Goal: Information Seeking & Learning: Learn about a topic

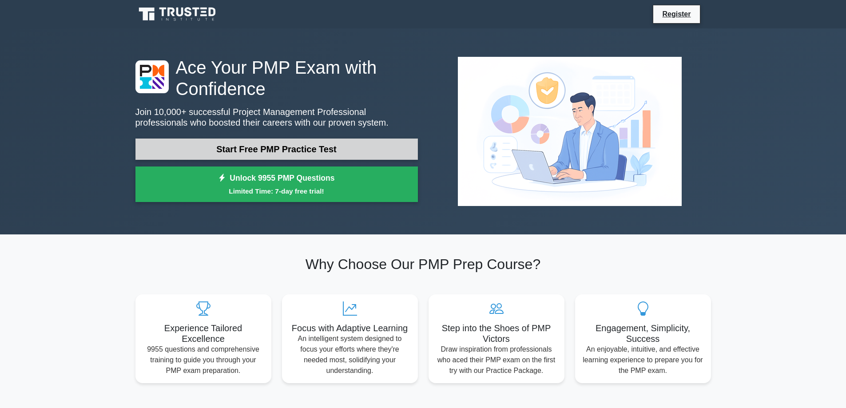
click at [312, 150] on link "Start Free PMP Practice Test" at bounding box center [276, 148] width 282 height 21
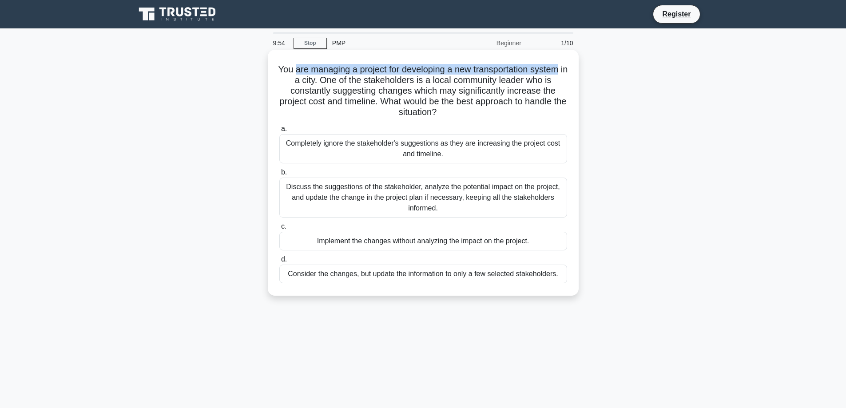
drag, startPoint x: 294, startPoint y: 71, endPoint x: 567, endPoint y: 70, distance: 272.5
click at [567, 70] on h5 "You are managing a project for developing a new transportation system in a city…" at bounding box center [422, 91] width 289 height 54
drag, startPoint x: 312, startPoint y: 83, endPoint x: 321, endPoint y: 83, distance: 9.3
click at [315, 83] on h5 "You are managing a project for developing a new transportation system in a city…" at bounding box center [422, 91] width 289 height 54
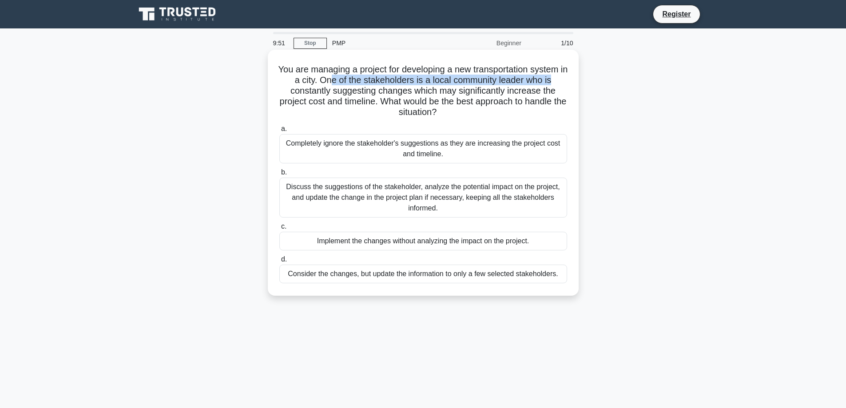
drag, startPoint x: 334, startPoint y: 84, endPoint x: 554, endPoint y: 83, distance: 219.7
click at [556, 82] on h5 "You are managing a project for developing a new transportation system in a city…" at bounding box center [422, 91] width 289 height 54
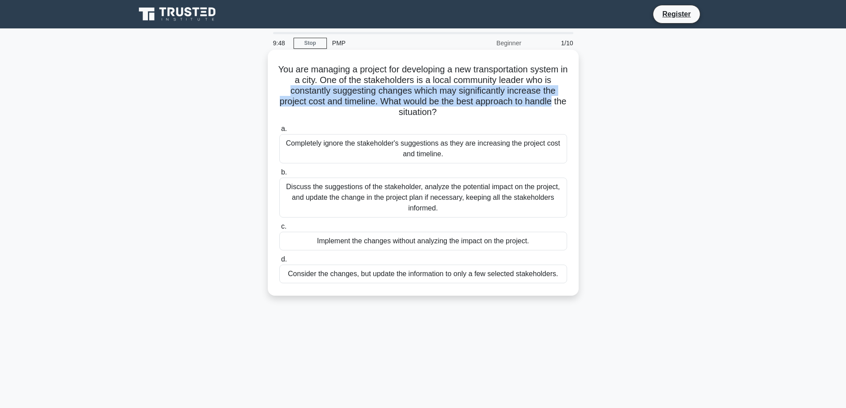
drag, startPoint x: 272, startPoint y: 88, endPoint x: 573, endPoint y: 103, distance: 301.3
click at [573, 103] on div "You are managing a project for developing a new transportation system in a city…" at bounding box center [423, 172] width 304 height 239
click at [290, 103] on h5 "You are managing a project for developing a new transportation system in a city…" at bounding box center [422, 91] width 289 height 54
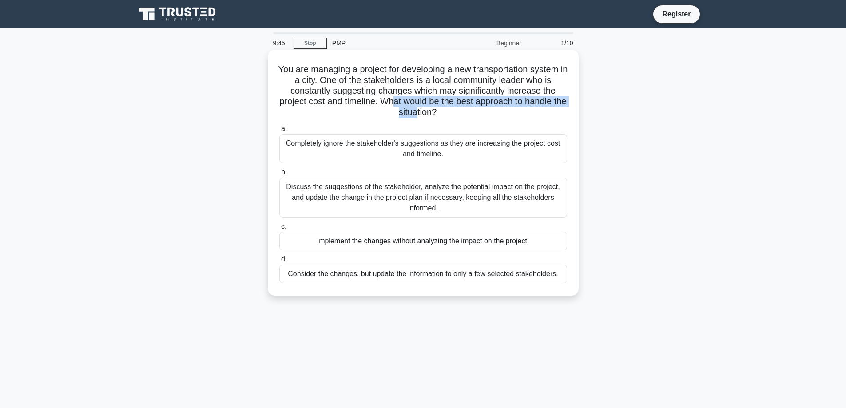
drag, startPoint x: 402, startPoint y: 105, endPoint x: 423, endPoint y: 112, distance: 22.5
click at [423, 112] on h5 "You are managing a project for developing a new transportation system in a city…" at bounding box center [422, 91] width 289 height 54
click at [422, 79] on h5 "You are managing a project for developing a new transportation system in a city…" at bounding box center [422, 91] width 289 height 54
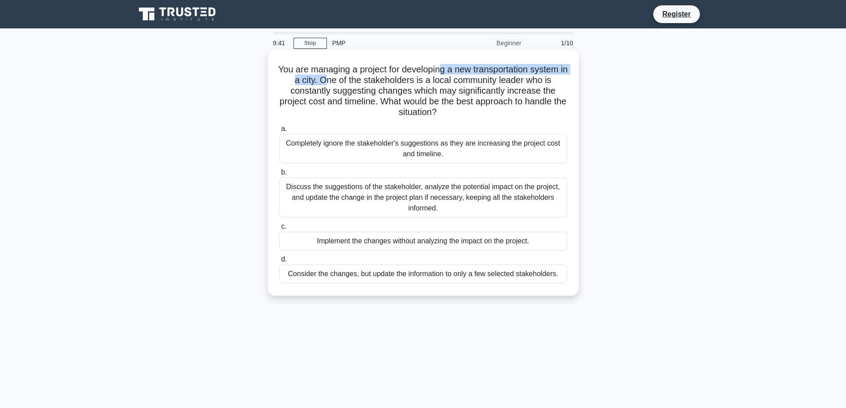
drag, startPoint x: 327, startPoint y: 75, endPoint x: 447, endPoint y: 74, distance: 120.3
click at [447, 74] on h5 "You are managing a project for developing a new transportation system in a city…" at bounding box center [422, 91] width 289 height 54
drag, startPoint x: 541, startPoint y: 88, endPoint x: 500, endPoint y: 87, distance: 40.4
click at [541, 87] on h5 "You are managing a project for developing a new transportation system in a city…" at bounding box center [422, 91] width 289 height 54
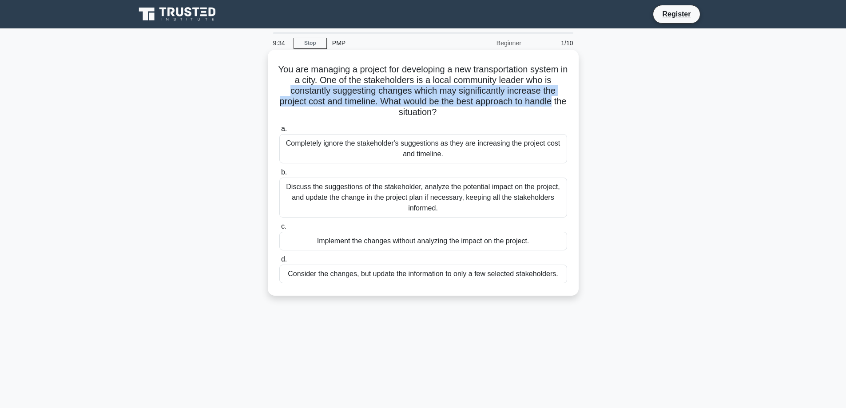
drag, startPoint x: 288, startPoint y: 91, endPoint x: 495, endPoint y: 110, distance: 208.1
click at [572, 99] on div "You are managing a project for developing a new transportation system in a city…" at bounding box center [423, 172] width 304 height 239
click at [318, 102] on h5 "You are managing a project for developing a new transportation system in a city…" at bounding box center [422, 91] width 289 height 54
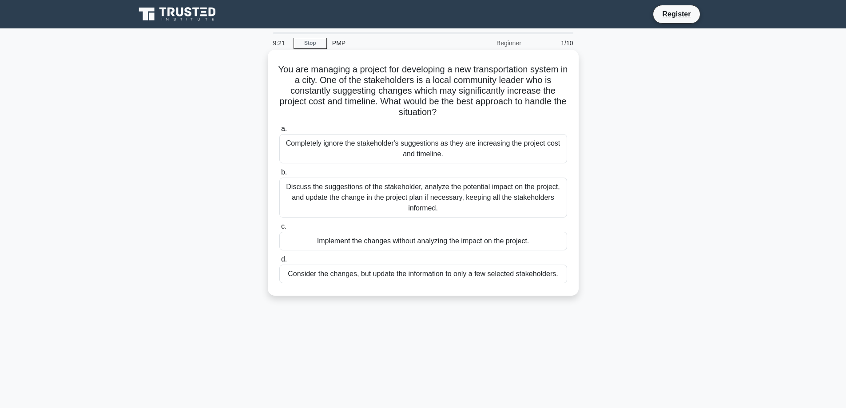
drag, startPoint x: 297, startPoint y: 238, endPoint x: 528, endPoint y: 253, distance: 231.3
click at [528, 253] on div "a. Completely ignore the stakeholder's suggestions as they are increasing the p…" at bounding box center [423, 203] width 298 height 163
click at [406, 199] on div "Discuss the suggestions of the stakeholder, analyze the potential impact on the…" at bounding box center [423, 198] width 288 height 40
click at [279, 175] on input "b. Discuss the suggestions of the stakeholder, analyze the potential impact on …" at bounding box center [279, 173] width 0 height 6
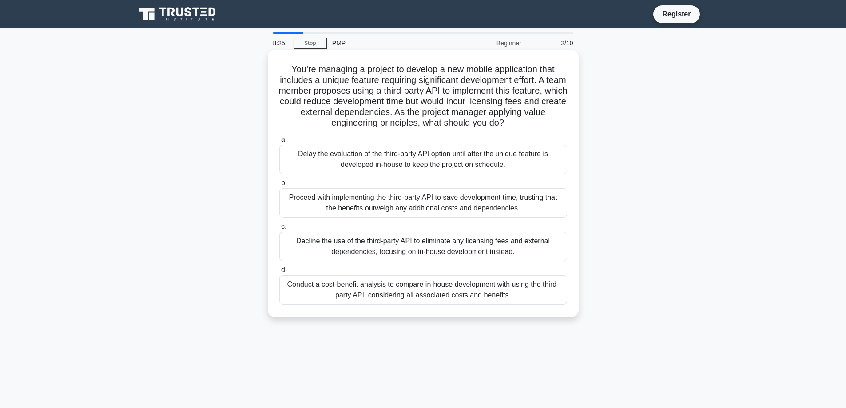
click at [472, 305] on div "Conduct a cost-benefit analysis to compare in-house development with using the …" at bounding box center [423, 289] width 288 height 29
click at [279, 273] on input "d. Conduct a cost-benefit analysis to compare in-house development with using t…" at bounding box center [279, 270] width 0 height 6
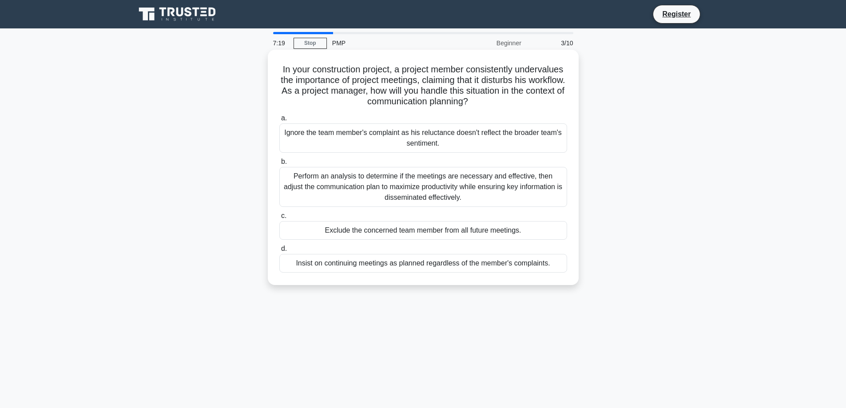
click at [429, 187] on div "Perform an analysis to determine if the meetings are necessary and effective, t…" at bounding box center [423, 187] width 288 height 40
click at [279, 165] on input "b. Perform an analysis to determine if the meetings are necessary and effective…" at bounding box center [279, 162] width 0 height 6
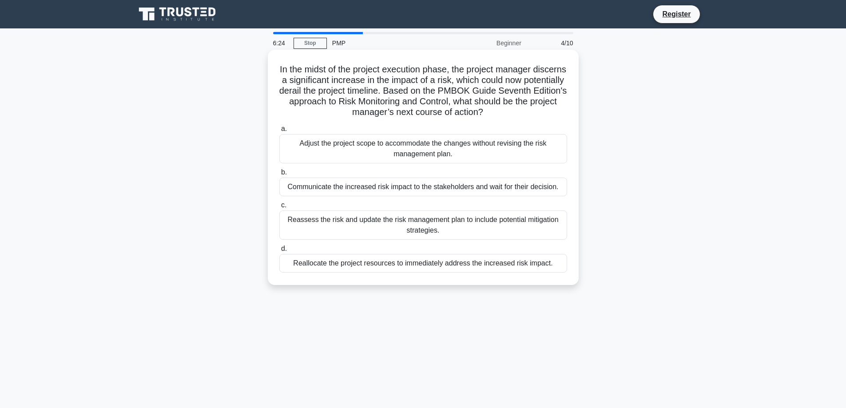
click at [533, 152] on div "Adjust the project scope to accommodate the changes without revising the risk m…" at bounding box center [423, 148] width 288 height 29
click at [279, 132] on input "a. Adjust the project scope to accommodate the changes without revising the ris…" at bounding box center [279, 129] width 0 height 6
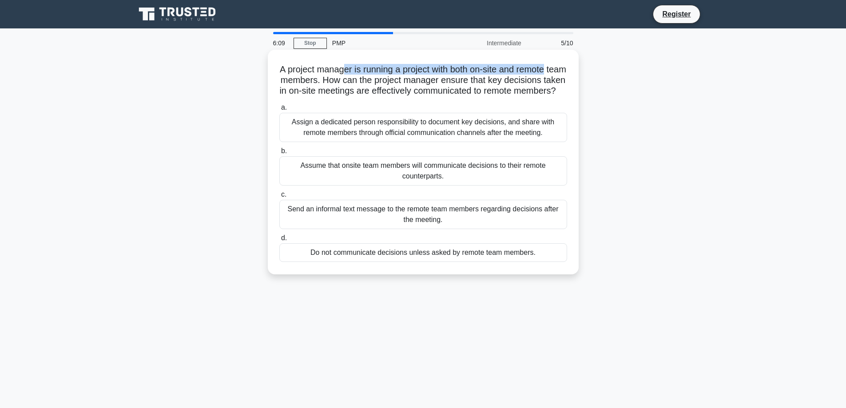
drag, startPoint x: 378, startPoint y: 67, endPoint x: 567, endPoint y: 71, distance: 188.7
click at [567, 71] on div "A project manager is running a project with both on-site and remote team member…" at bounding box center [423, 162] width 304 height 218
drag, startPoint x: 355, startPoint y: 84, endPoint x: 565, endPoint y: 84, distance: 210.0
click at [565, 84] on h5 "A project manager is running a project with both on-site and remote team member…" at bounding box center [422, 80] width 289 height 33
click at [433, 141] on div "Assign a dedicated person responsibility to document key decisions, and share w…" at bounding box center [423, 127] width 288 height 29
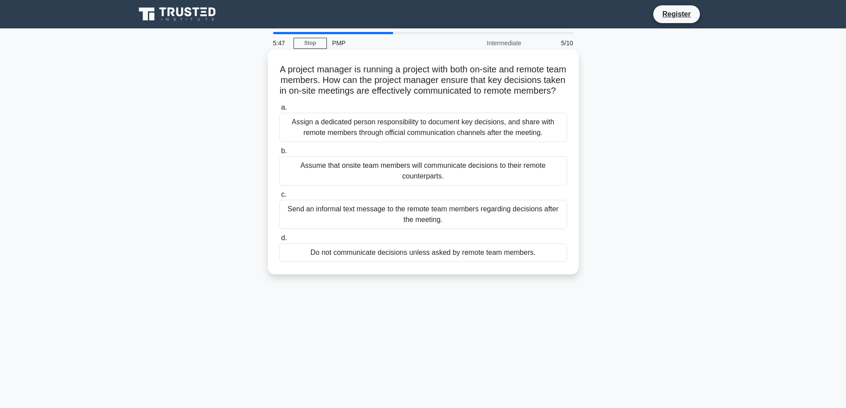
click at [279, 111] on input "a. Assign a dedicated person responsibility to document key decisions, and shar…" at bounding box center [279, 108] width 0 height 6
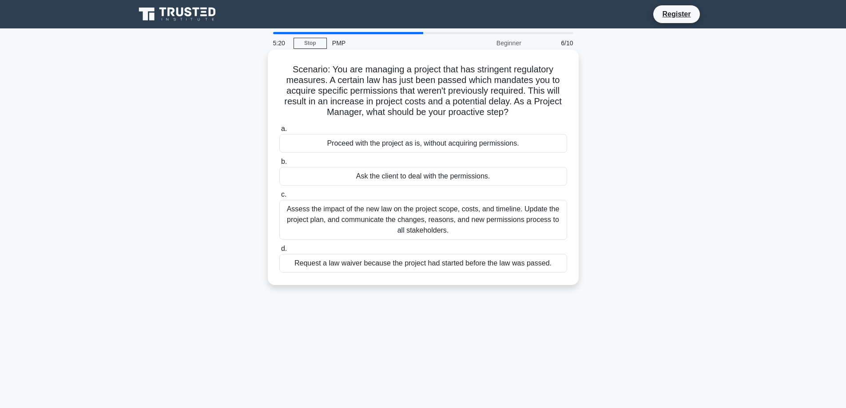
click at [542, 226] on div "Assess the impact of the new law on the project scope, costs, and timeline. Upd…" at bounding box center [423, 220] width 288 height 40
click at [279, 198] on input "c. Assess the impact of the new law on the project scope, costs, and timeline. …" at bounding box center [279, 195] width 0 height 6
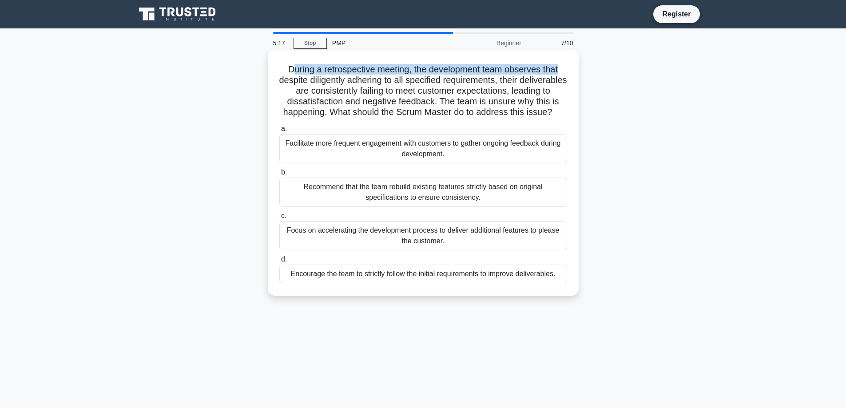
drag, startPoint x: 292, startPoint y: 66, endPoint x: 563, endPoint y: 73, distance: 271.3
click at [563, 73] on h5 "During a retrospective meeting, the development team observes that despite dili…" at bounding box center [422, 91] width 289 height 54
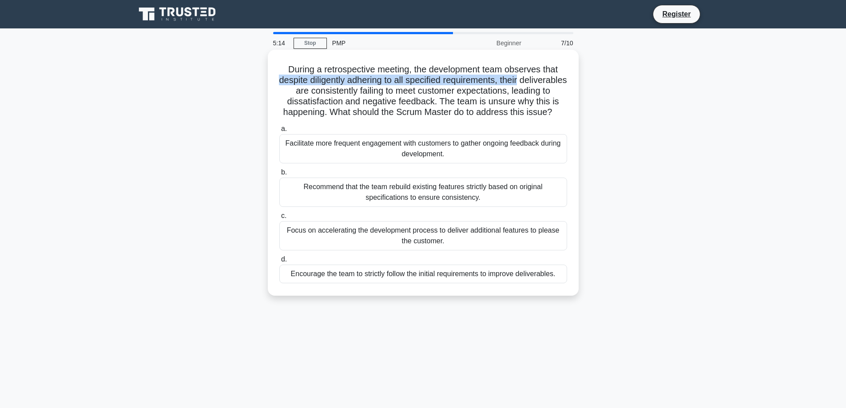
drag, startPoint x: 293, startPoint y: 83, endPoint x: 549, endPoint y: 80, distance: 255.7
click at [549, 80] on h5 "During a retrospective meeting, the development team observes that despite dili…" at bounding box center [422, 91] width 289 height 54
drag, startPoint x: 336, startPoint y: 91, endPoint x: 566, endPoint y: 89, distance: 229.5
click at [566, 89] on h5 "During a retrospective meeting, the development team observes that despite dili…" at bounding box center [422, 91] width 289 height 54
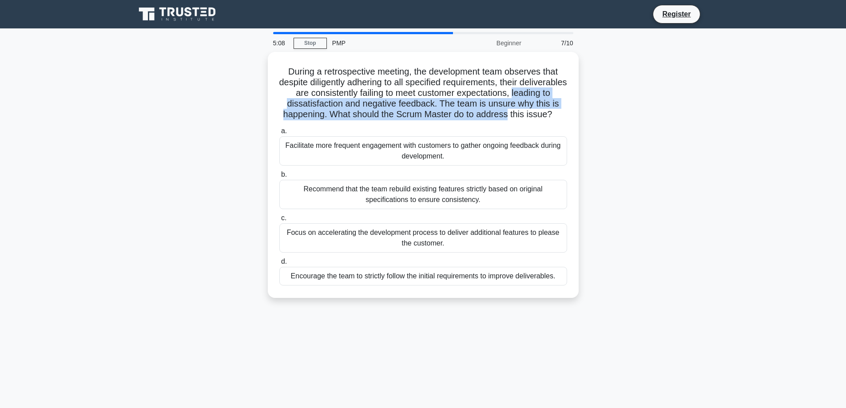
drag, startPoint x: 285, startPoint y: 105, endPoint x: 611, endPoint y: 116, distance: 326.0
click at [611, 116] on div "During a retrospective meeting, the development team observes that despite dili…" at bounding box center [423, 180] width 586 height 257
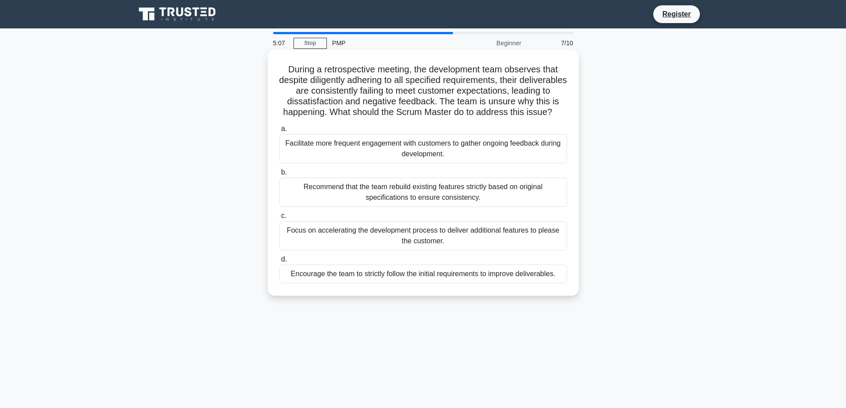
click at [364, 118] on h5 "During a retrospective meeting, the development team observes that despite dili…" at bounding box center [422, 91] width 289 height 54
drag, startPoint x: 296, startPoint y: 115, endPoint x: 372, endPoint y: 113, distance: 76.4
click at [372, 113] on h5 "During a retrospective meeting, the development team observes that despite dili…" at bounding box center [422, 91] width 289 height 54
drag, startPoint x: 397, startPoint y: 113, endPoint x: 564, endPoint y: 115, distance: 167.4
click at [564, 115] on h5 "During a retrospective meeting, the development team observes that despite dili…" at bounding box center [422, 91] width 289 height 54
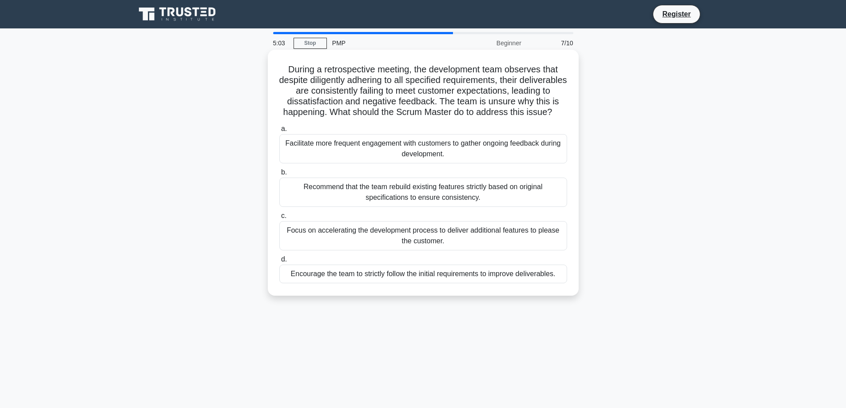
click at [423, 118] on h5 "During a retrospective meeting, the development team observes that despite dili…" at bounding box center [422, 91] width 289 height 54
drag, startPoint x: 308, startPoint y: 83, endPoint x: 536, endPoint y: 85, distance: 227.7
click at [536, 85] on h5 "During a retrospective meeting, the development team observes that despite dili…" at bounding box center [422, 91] width 289 height 54
drag, startPoint x: 315, startPoint y: 99, endPoint x: 427, endPoint y: 90, distance: 112.7
click at [425, 90] on h5 "During a retrospective meeting, the development team observes that despite dili…" at bounding box center [422, 91] width 289 height 54
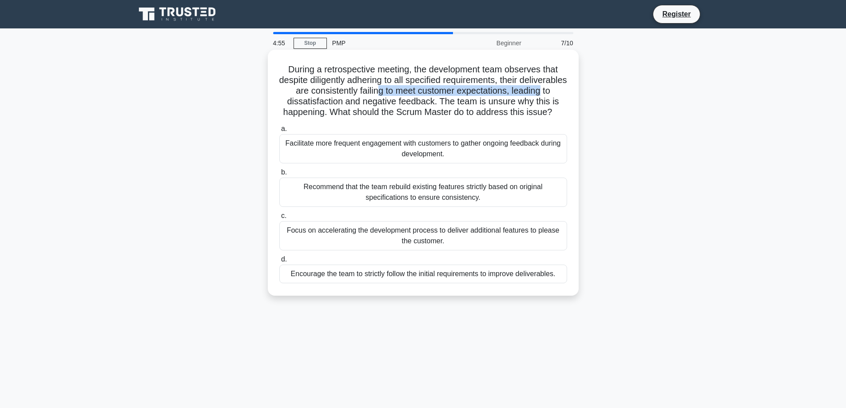
click at [534, 92] on h5 "During a retrospective meeting, the development team observes that despite dili…" at bounding box center [422, 91] width 289 height 54
click at [320, 101] on h5 "During a retrospective meeting, the development team observes that despite dili…" at bounding box center [422, 91] width 289 height 54
click at [465, 163] on div "Facilitate more frequent engagement with customers to gather ongoing feedback d…" at bounding box center [423, 148] width 288 height 29
click at [279, 132] on input "a. Facilitate more frequent engagement with customers to gather ongoing feedbac…" at bounding box center [279, 129] width 0 height 6
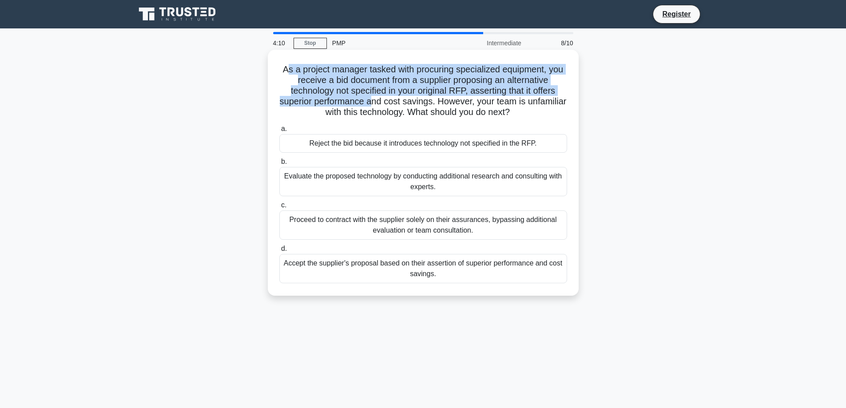
drag, startPoint x: 285, startPoint y: 71, endPoint x: 396, endPoint y: 98, distance: 114.6
click at [395, 98] on h5 "As a project manager tasked with procuring specialized equipment, you receive a…" at bounding box center [422, 91] width 289 height 54
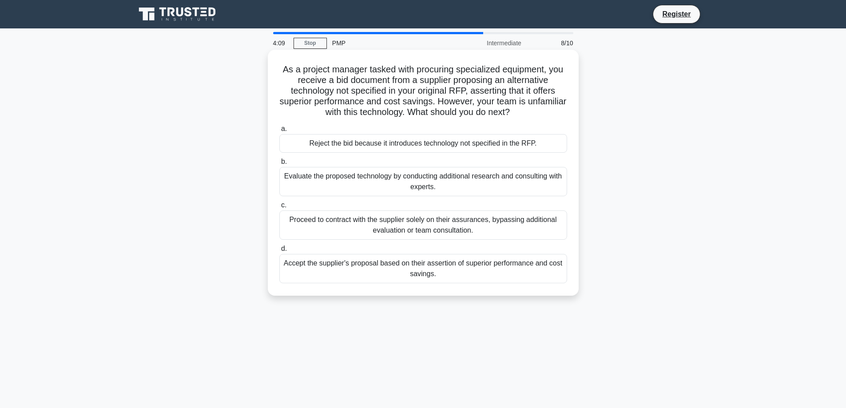
click at [520, 113] on icon ".spinner_0XTQ{transform-origin:center;animation:spinner_y6GP .75s linear infini…" at bounding box center [515, 112] width 11 height 11
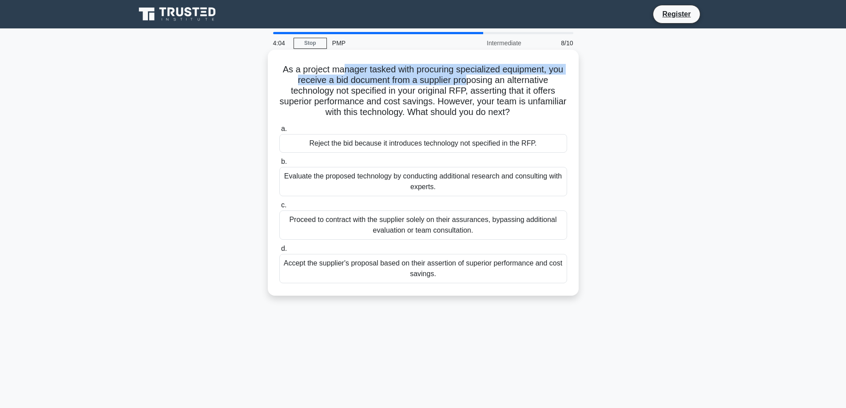
drag, startPoint x: 344, startPoint y: 69, endPoint x: 469, endPoint y: 77, distance: 125.4
click at [469, 77] on h5 "As a project manager tasked with procuring specialized equipment, you receive a…" at bounding box center [422, 91] width 289 height 54
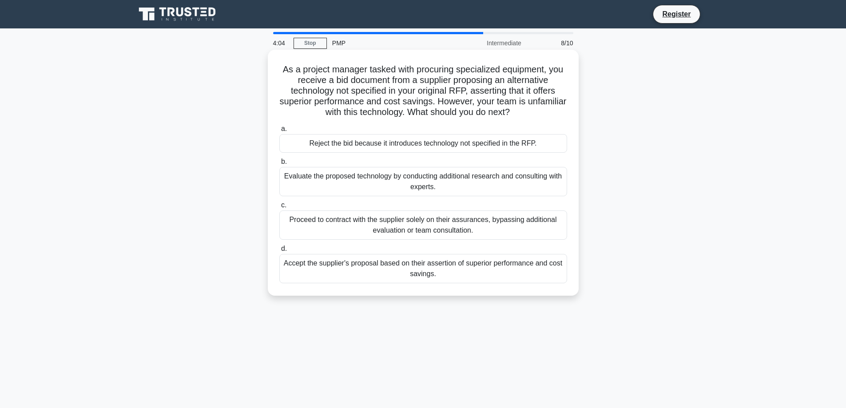
click at [429, 88] on h5 "As a project manager tasked with procuring specialized equipment, you receive a…" at bounding box center [422, 91] width 289 height 54
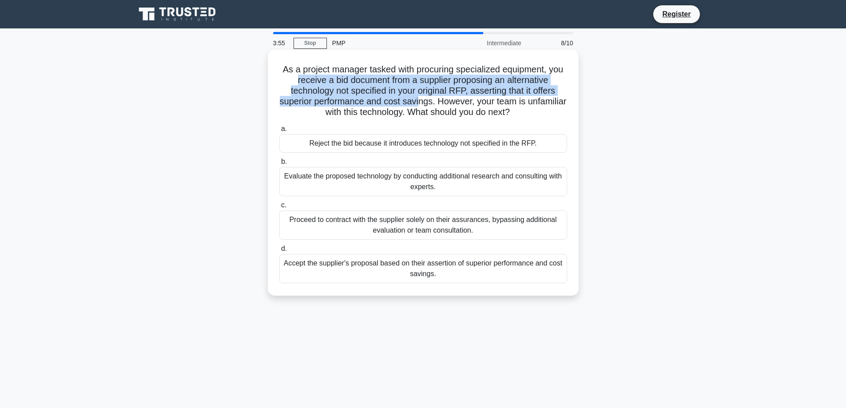
drag, startPoint x: 292, startPoint y: 80, endPoint x: 440, endPoint y: 106, distance: 150.1
click at [440, 106] on h5 "As a project manager tasked with procuring specialized equipment, you receive a…" at bounding box center [422, 91] width 289 height 54
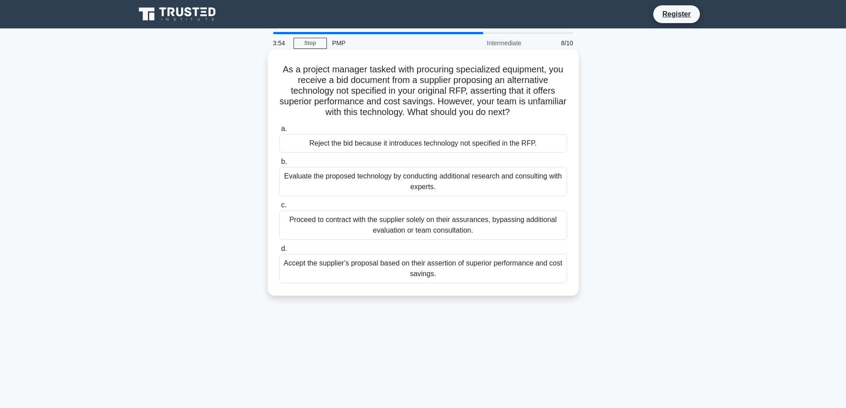
click at [331, 150] on div "Reject the bid because it introduces technology not specified in the RFP." at bounding box center [423, 143] width 288 height 19
click at [279, 132] on input "a. Reject the bid because it introduces technology not specified in the RFP." at bounding box center [279, 129] width 0 height 6
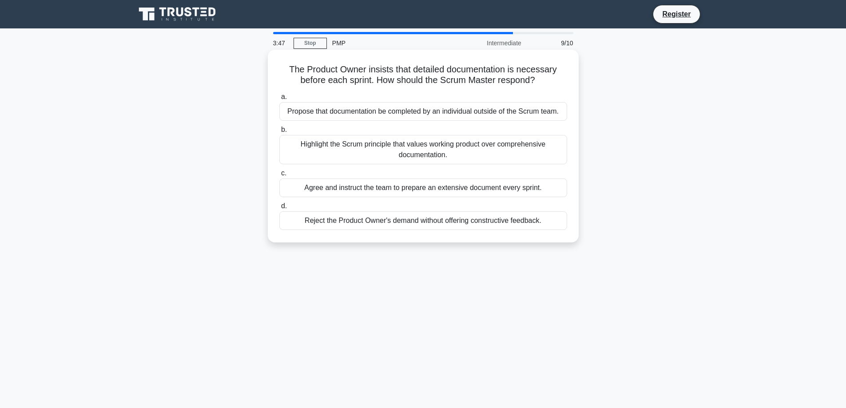
drag, startPoint x: 284, startPoint y: 67, endPoint x: 555, endPoint y: 79, distance: 271.4
click at [555, 79] on h5 "The Product Owner insists that detailed documentation is necessary before each …" at bounding box center [422, 75] width 289 height 22
click at [364, 90] on div "The Product Owner insists that detailed documentation is necessary before each …" at bounding box center [423, 146] width 304 height 186
drag, startPoint x: 288, startPoint y: 67, endPoint x: 559, endPoint y: 71, distance: 271.7
click at [559, 71] on h5 "The Product Owner insists that detailed documentation is necessary before each …" at bounding box center [422, 75] width 289 height 22
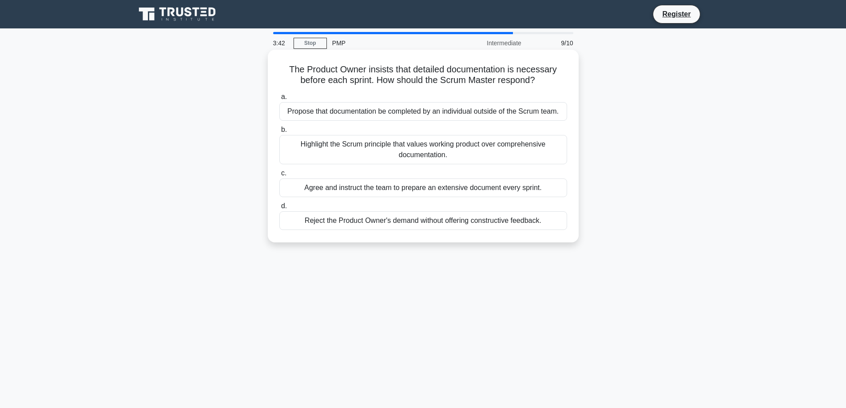
click at [412, 86] on h5 "The Product Owner insists that detailed documentation is necessary before each …" at bounding box center [422, 75] width 289 height 22
click at [364, 154] on div "Highlight the Scrum principle that values working product over comprehensive do…" at bounding box center [423, 149] width 288 height 29
click at [279, 133] on input "b. Highlight the Scrum principle that values working product over comprehensive…" at bounding box center [279, 130] width 0 height 6
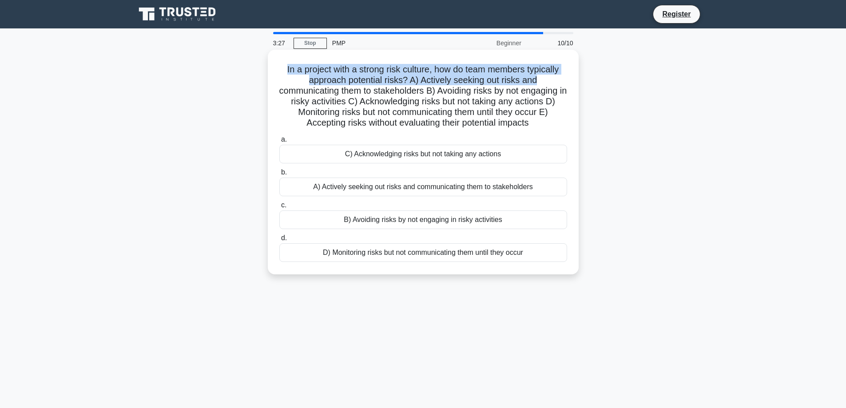
drag, startPoint x: 283, startPoint y: 71, endPoint x: 507, endPoint y: 83, distance: 224.0
click at [542, 83] on h5 "In a project with a strong risk culture, how do team members typically approach…" at bounding box center [422, 96] width 289 height 65
click at [342, 76] on h5 "In a project with a strong risk culture, how do team members typically approach…" at bounding box center [422, 96] width 289 height 65
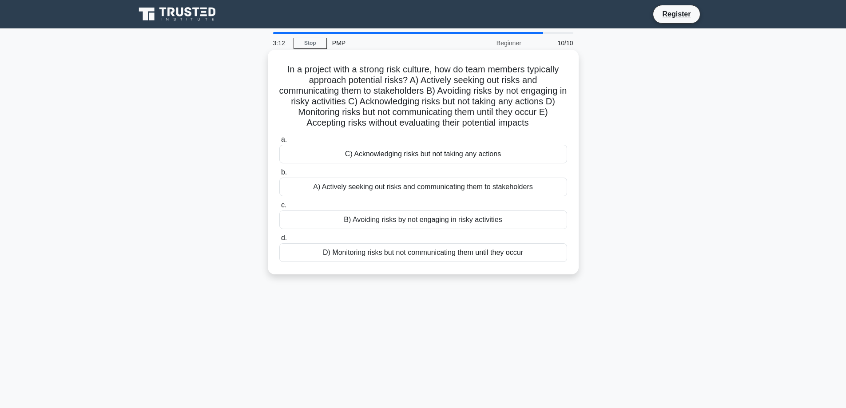
click at [392, 154] on div "C) Acknowledging risks but not taking any actions" at bounding box center [423, 154] width 288 height 19
click at [279, 142] on input "a. C) Acknowledging risks but not taking any actions" at bounding box center [279, 140] width 0 height 6
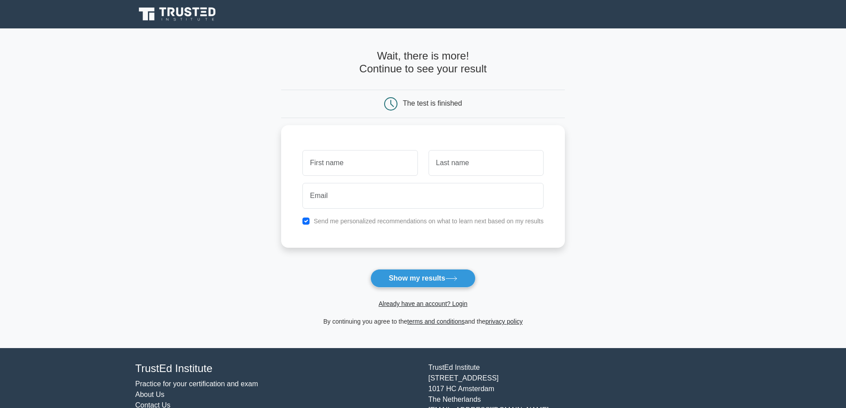
click at [684, 169] on main "Wait, there is more! Continue to see your result The test is finished and the" at bounding box center [423, 188] width 846 height 320
